Goal: Task Accomplishment & Management: Use online tool/utility

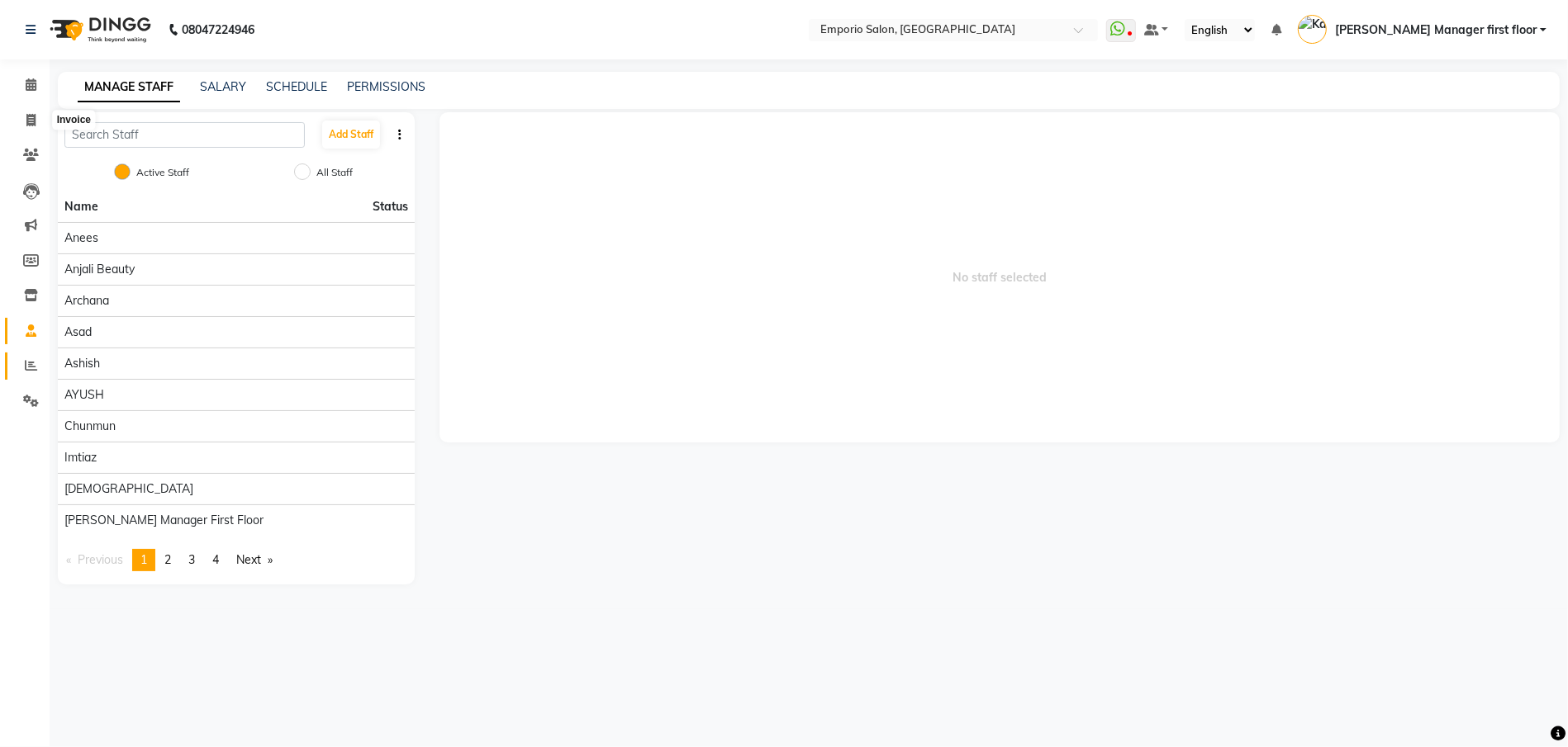
click at [30, 363] on icon at bounding box center [31, 365] width 13 height 13
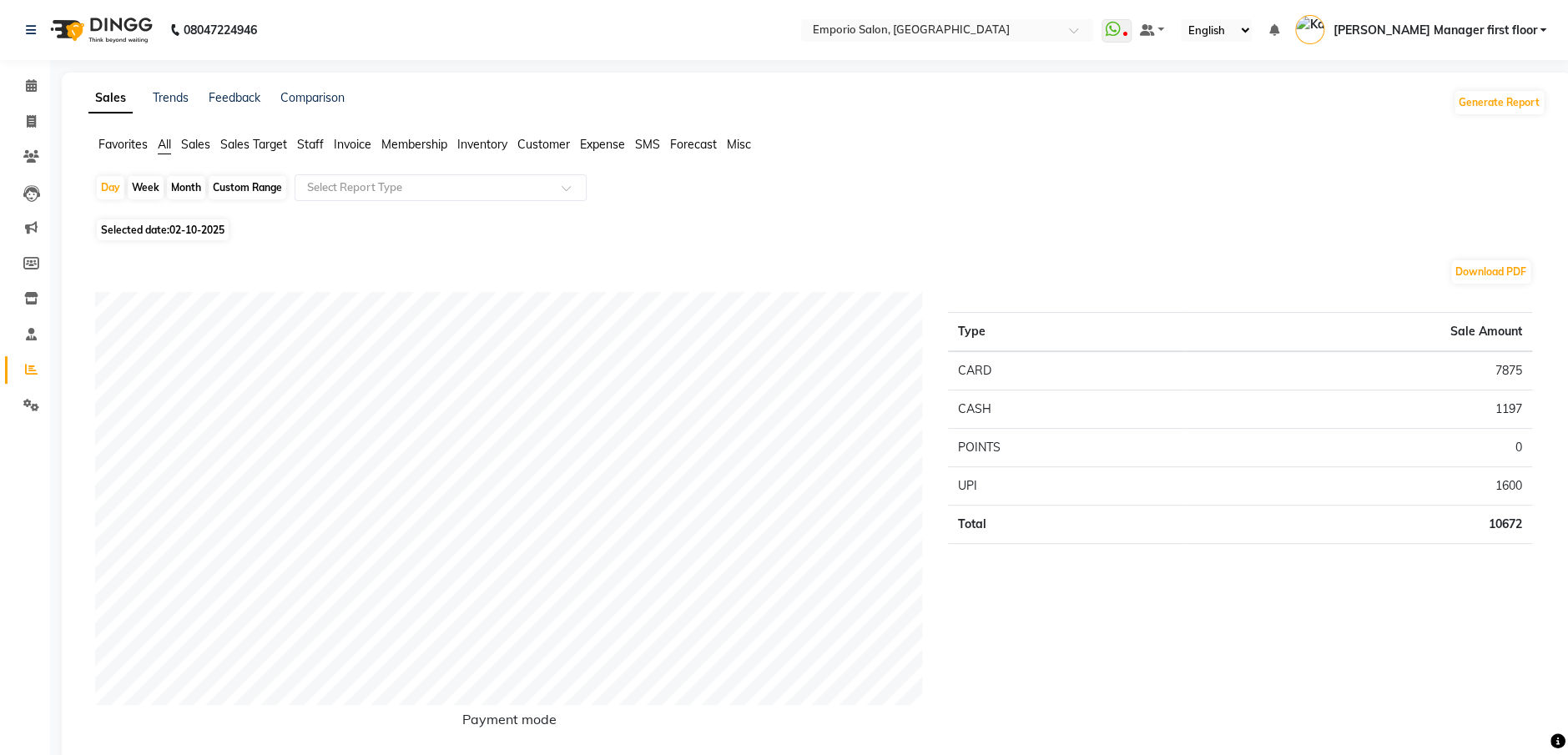
click at [306, 143] on span "Staff" at bounding box center [310, 143] width 27 height 15
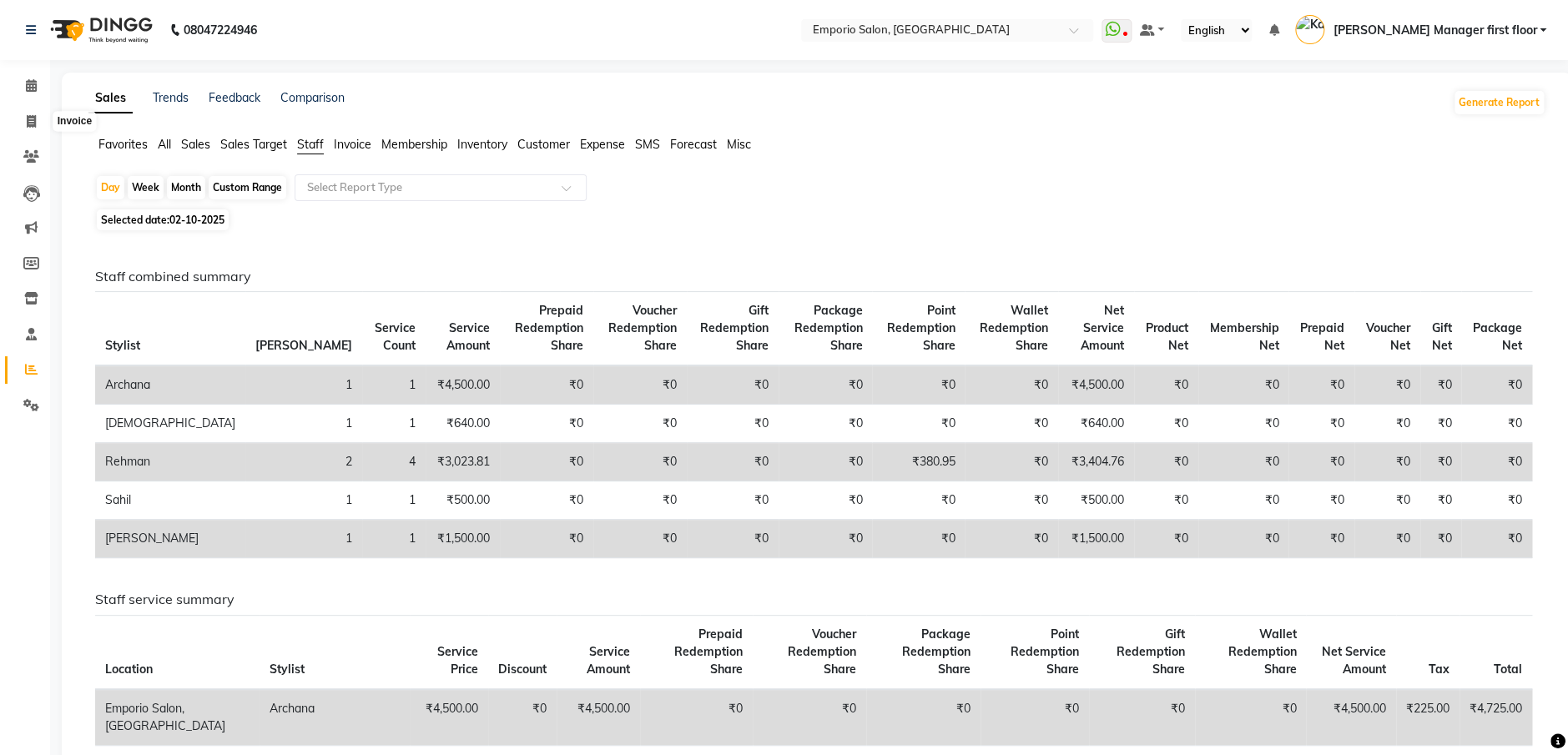
click at [185, 187] on div "Month" at bounding box center [185, 187] width 39 height 23
select select "10"
select select "2025"
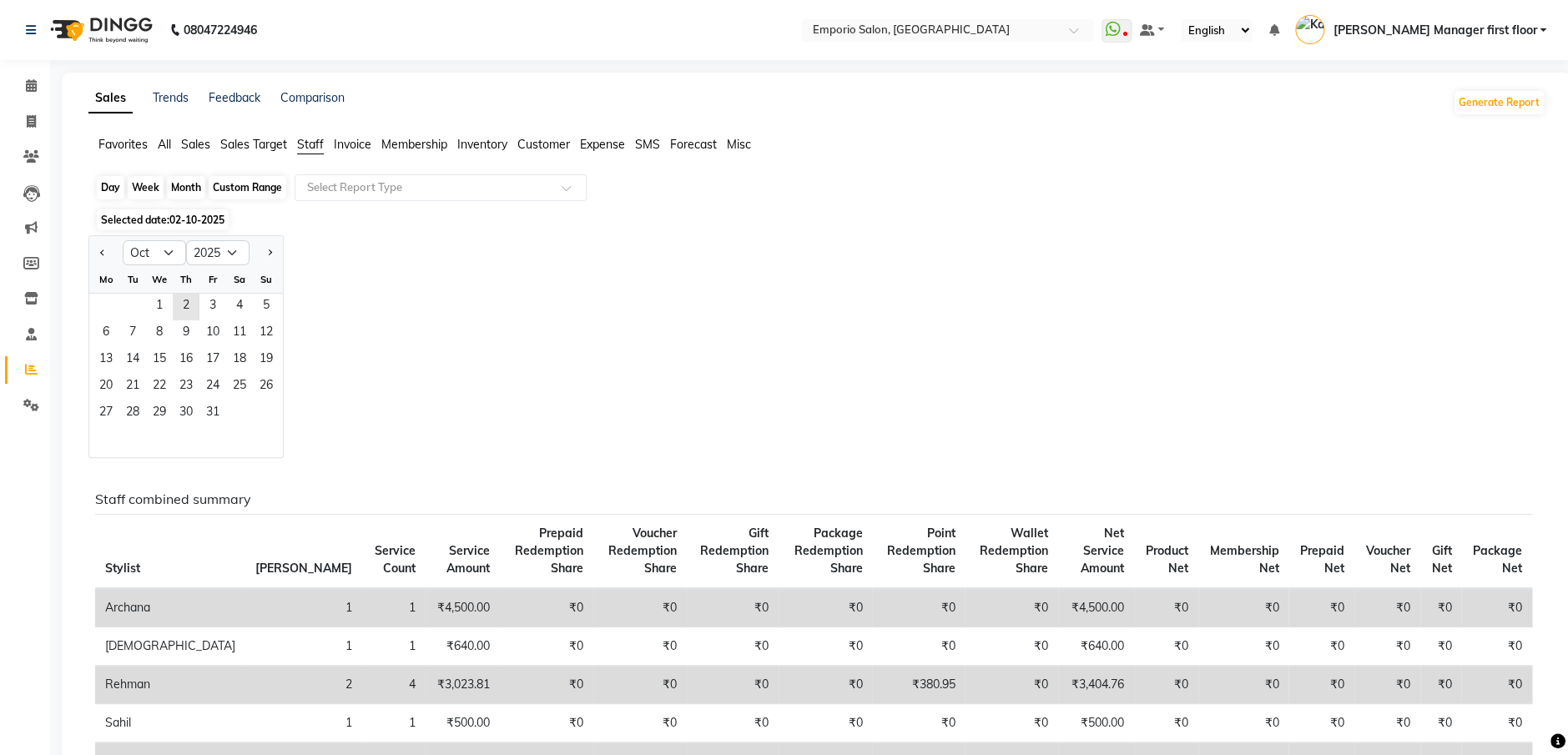
click at [102, 246] on button "Previous month" at bounding box center [103, 253] width 14 height 27
select select "9"
click at [105, 304] on span "1" at bounding box center [106, 307] width 27 height 27
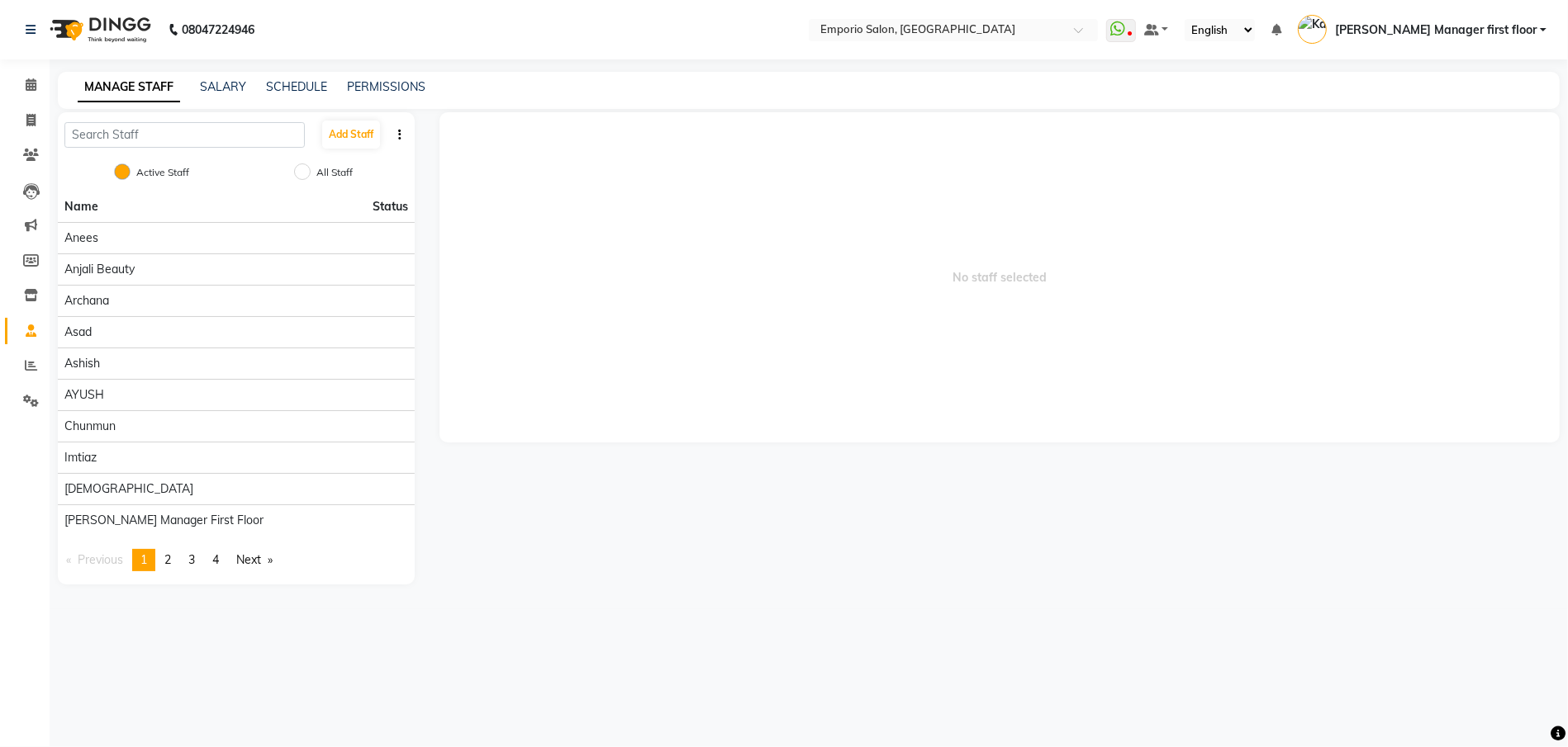
select select "service"
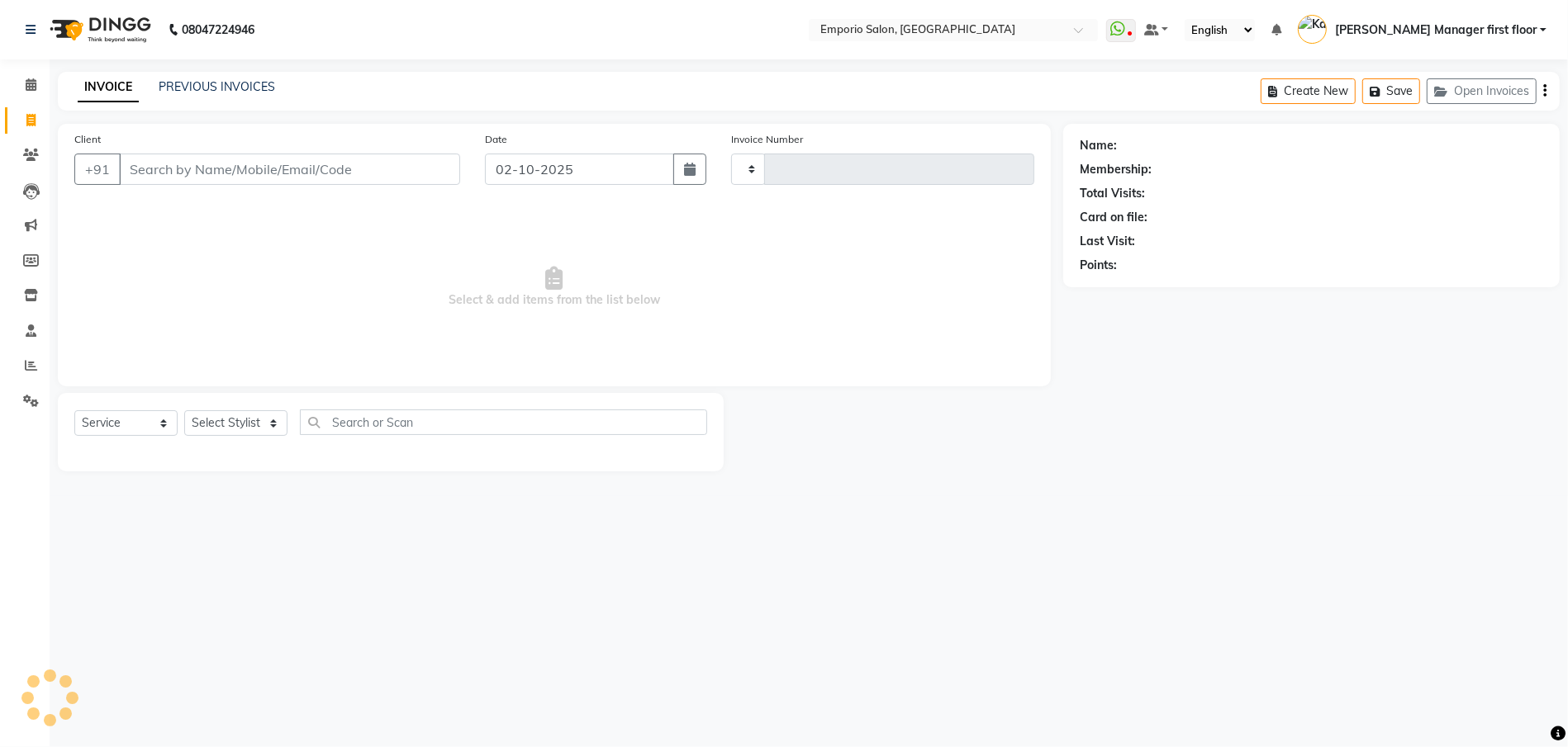
type input "5911"
select select "6332"
